Goal: Use online tool/utility: Use online tool/utility

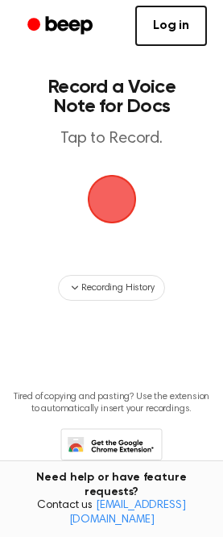
click at [122, 189] on span "button" at bounding box center [111, 198] width 77 height 77
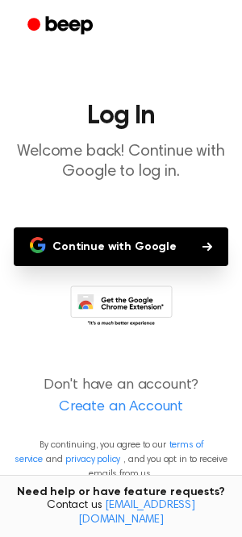
click at [123, 251] on button "Continue with Google" at bounding box center [121, 246] width 214 height 39
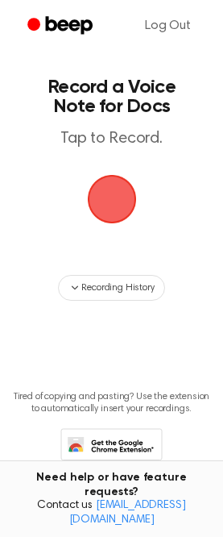
click at [107, 204] on span "button" at bounding box center [111, 199] width 75 height 75
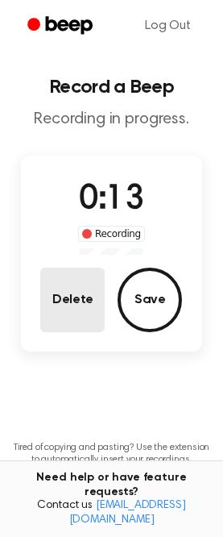
click at [72, 298] on button "Delete" at bounding box center [72, 300] width 64 height 64
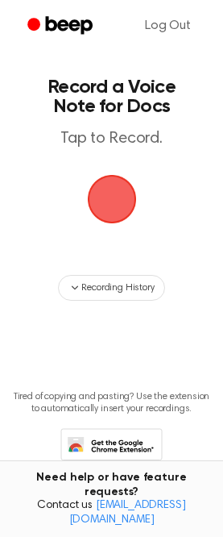
click at [104, 194] on span "button" at bounding box center [112, 199] width 90 height 90
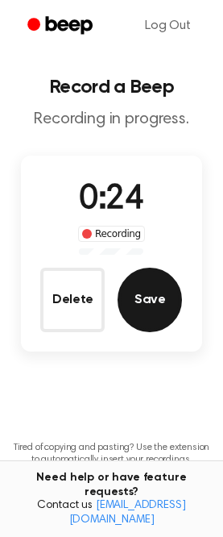
click at [159, 305] on button "Save" at bounding box center [150, 300] width 64 height 64
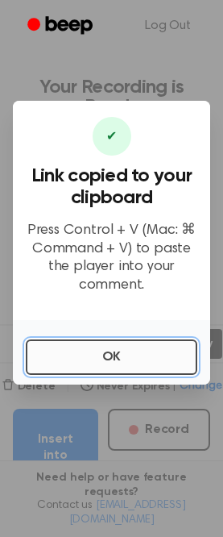
click at [97, 356] on button "OK" at bounding box center [112, 356] width 172 height 35
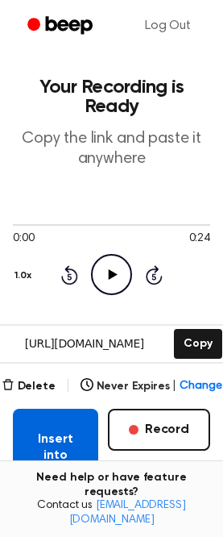
click at [57, 459] on button "Insert into Doc" at bounding box center [55, 455] width 85 height 93
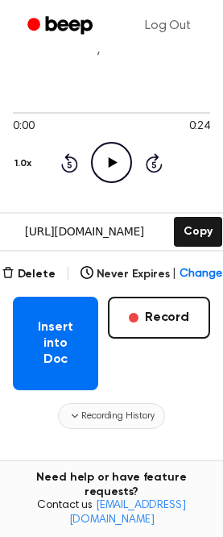
scroll to position [242, 0]
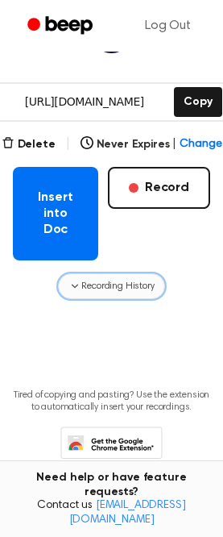
click at [102, 277] on button "Recording History" at bounding box center [111, 286] width 106 height 26
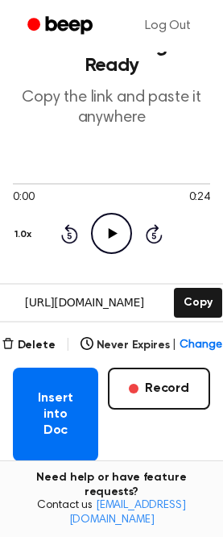
scroll to position [0, 0]
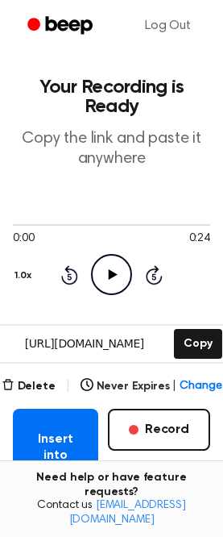
click at [110, 272] on icon at bounding box center [113, 274] width 9 height 10
click at [109, 276] on icon at bounding box center [111, 274] width 7 height 10
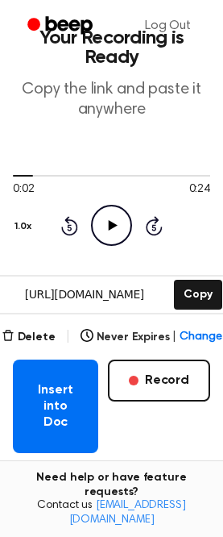
scroll to position [121, 0]
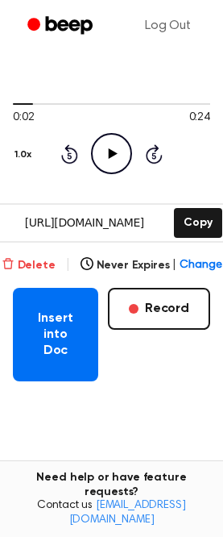
click at [37, 266] on button "Delete" at bounding box center [29, 265] width 54 height 17
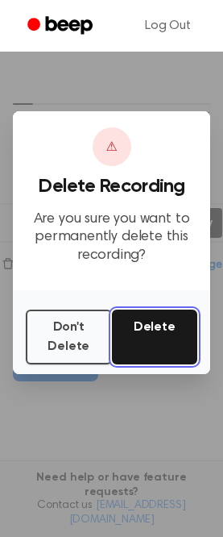
click at [155, 334] on button "Delete" at bounding box center [155, 336] width 86 height 55
